Goal: Information Seeking & Learning: Check status

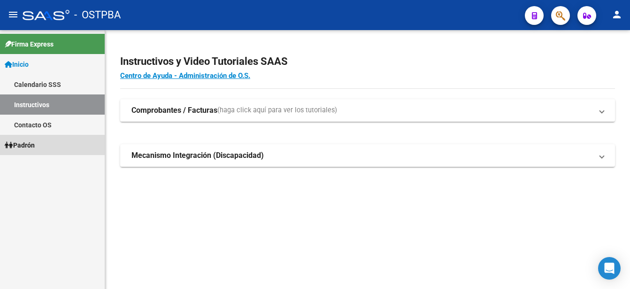
click at [26, 146] on span "Padrón" at bounding box center [20, 145] width 30 height 10
click at [27, 145] on span "Padrón" at bounding box center [20, 145] width 30 height 10
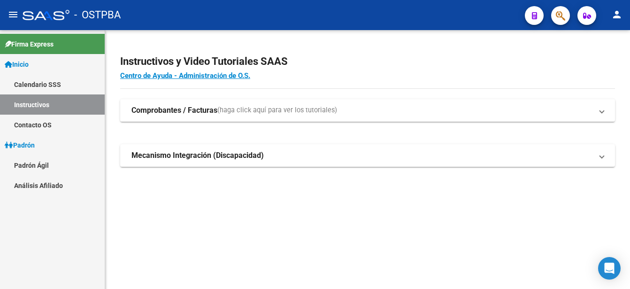
click at [25, 163] on link "Padrón Ágil" at bounding box center [52, 165] width 105 height 20
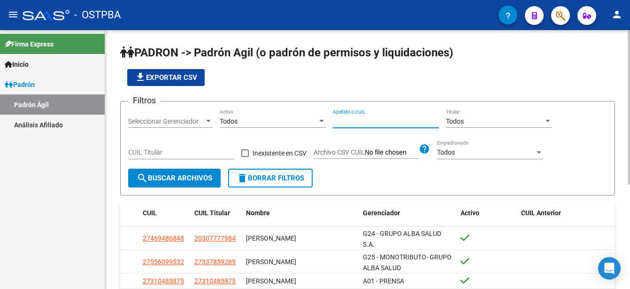
click at [337, 120] on input "Apellido o CUIL" at bounding box center [386, 121] width 106 height 8
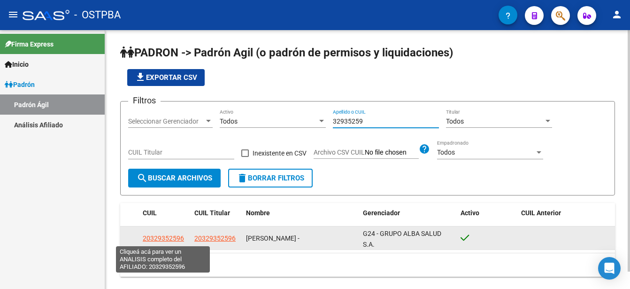
type input "32935259"
click at [168, 238] on span "20329352596" at bounding box center [163, 238] width 41 height 8
type textarea "20329352596"
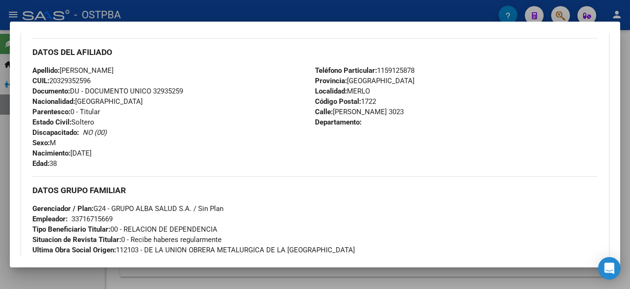
scroll to position [329, 0]
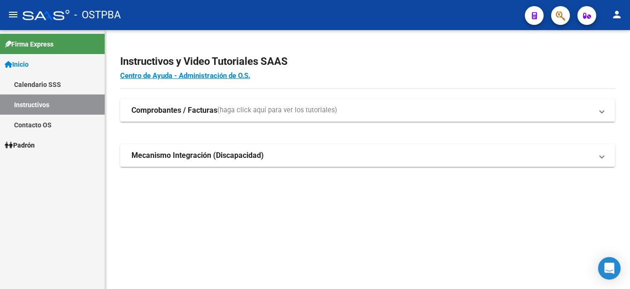
click at [34, 144] on span "Padrón" at bounding box center [20, 145] width 30 height 10
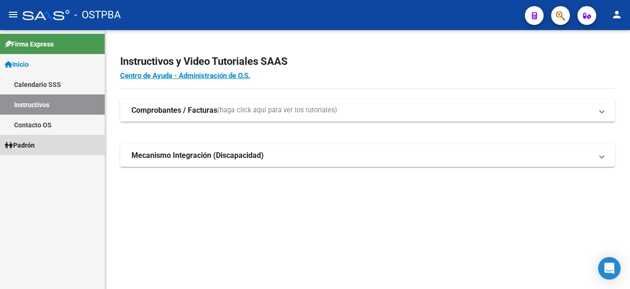
click at [34, 144] on span "Padrón" at bounding box center [20, 145] width 30 height 10
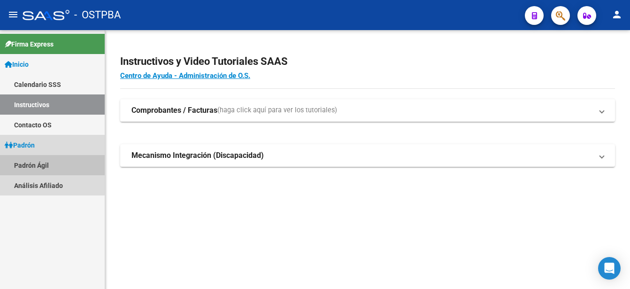
click at [37, 163] on link "Padrón Ágil" at bounding box center [52, 165] width 105 height 20
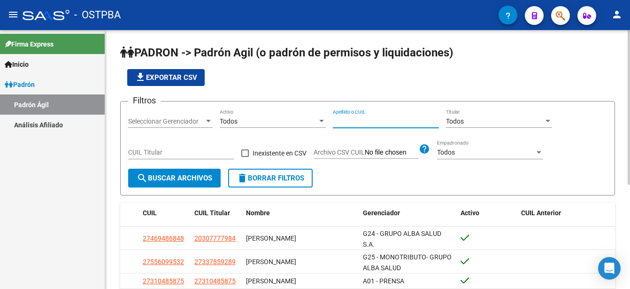
click at [336, 120] on input "Apellido o CUIL" at bounding box center [386, 121] width 106 height 8
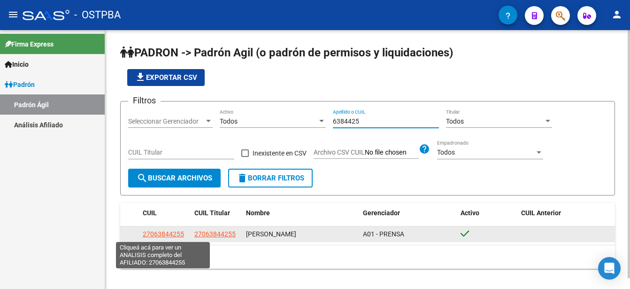
type input "6384425"
click at [167, 234] on span "27063844255" at bounding box center [163, 234] width 41 height 8
type textarea "27063844255"
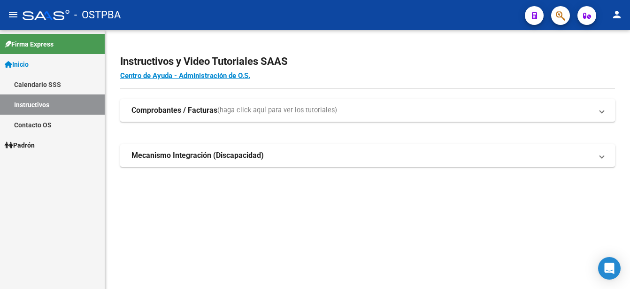
click at [35, 143] on span "Padrón" at bounding box center [20, 145] width 30 height 10
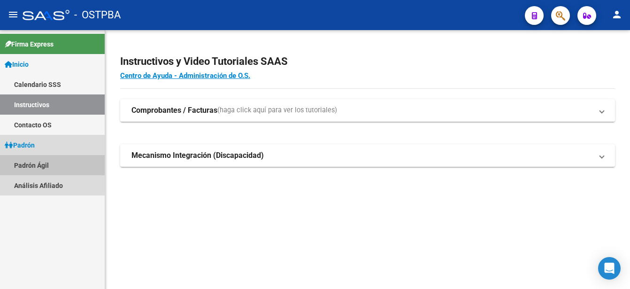
click at [38, 165] on link "Padrón Ágil" at bounding box center [52, 165] width 105 height 20
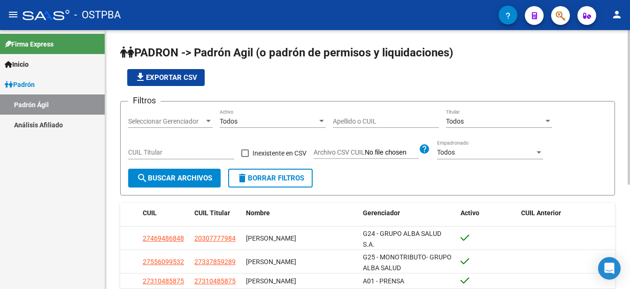
click at [337, 120] on input "Apellido o CUIL" at bounding box center [386, 121] width 106 height 8
